Goal: Task Accomplishment & Management: Use online tool/utility

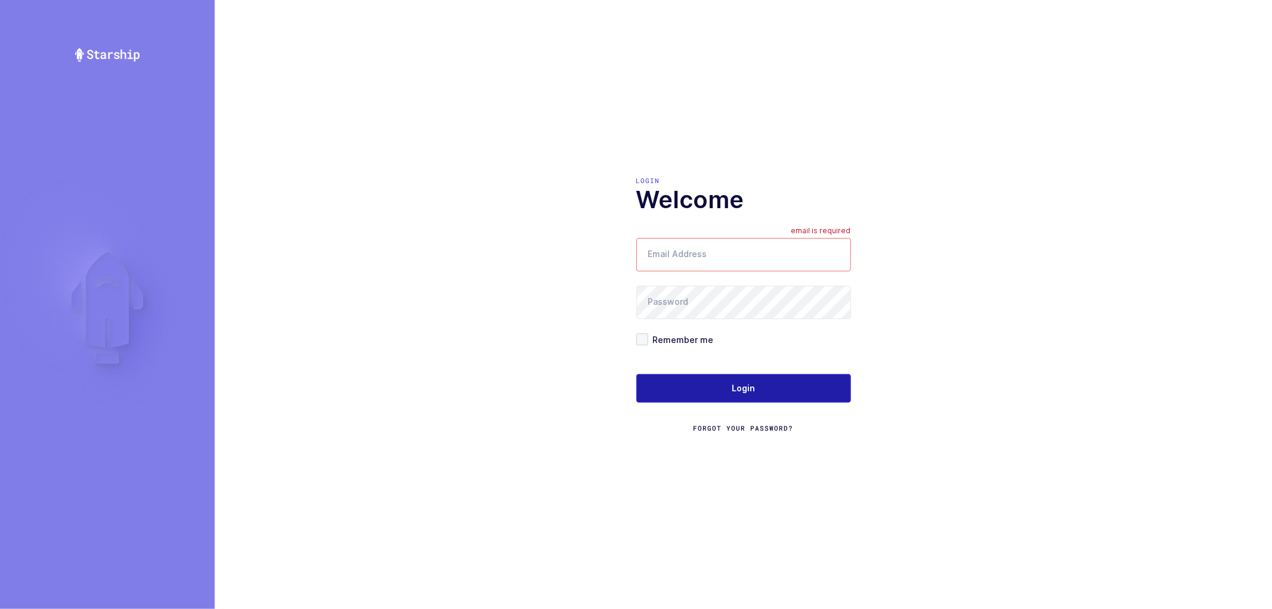
type input "nathan@janustrade.com"
click at [734, 389] on span "Login" at bounding box center [743, 388] width 23 height 12
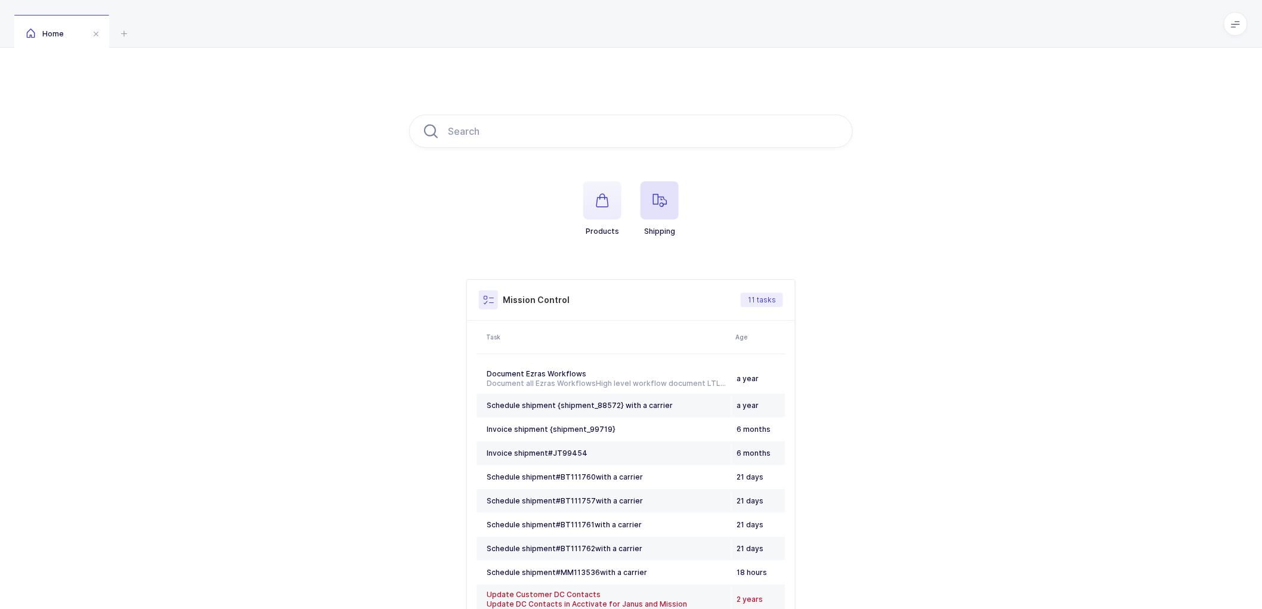
click at [657, 206] on icon "button" at bounding box center [660, 200] width 14 height 14
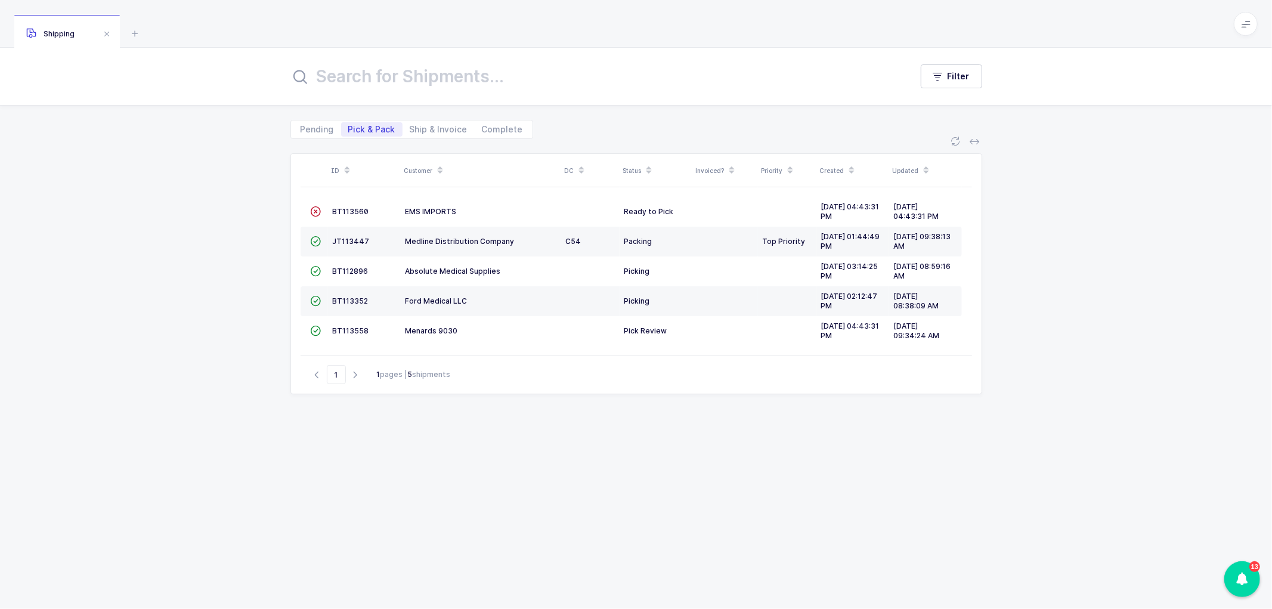
click at [645, 447] on div "ID Customer DC Status Invoiced? Priority Created Updated  BT113560 EMS IMPORTS…" at bounding box center [637, 366] width 692 height 427
